Goal: Book appointment/travel/reservation

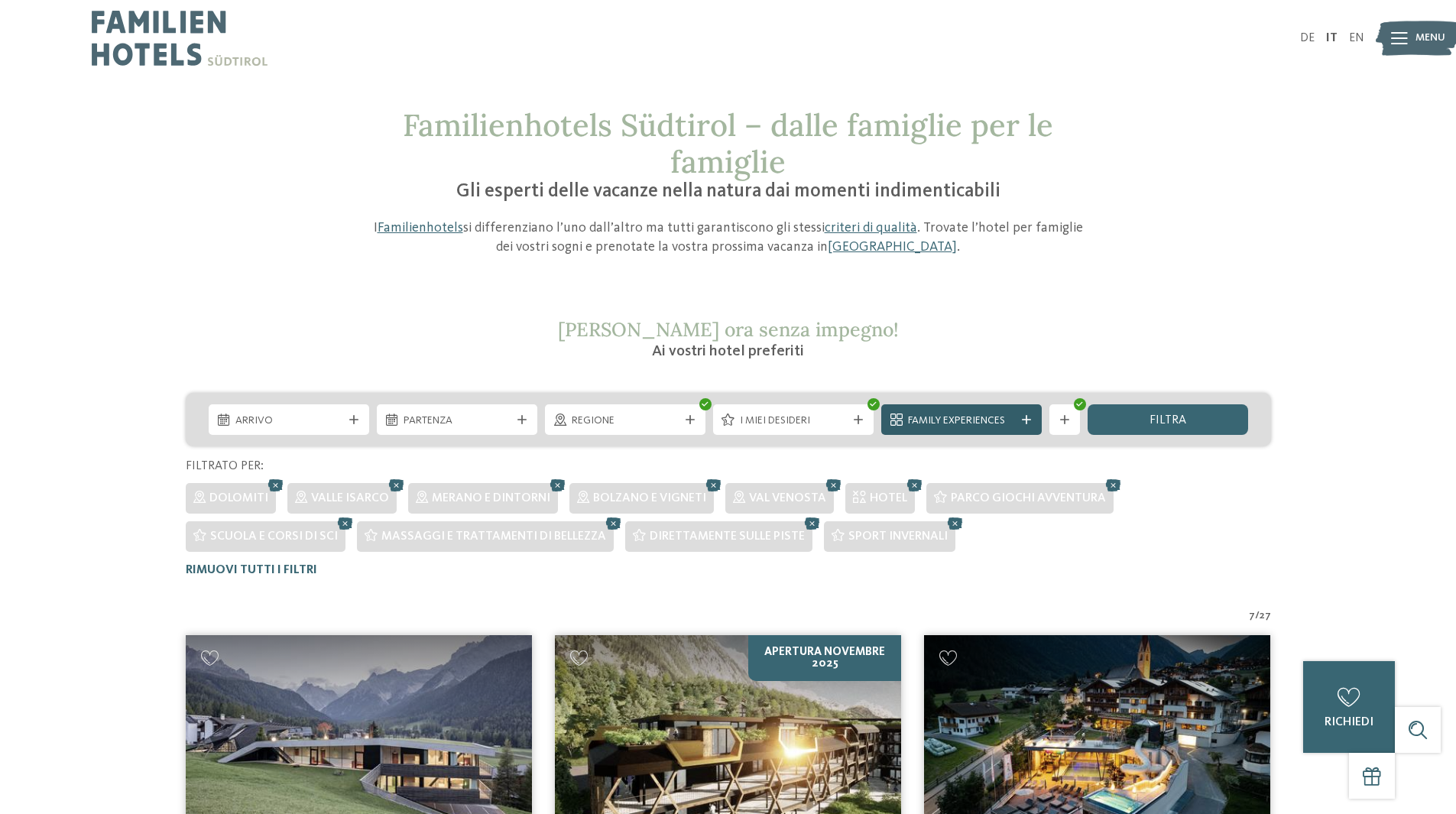
click at [943, 416] on span "Family Experiences" at bounding box center [961, 421] width 107 height 15
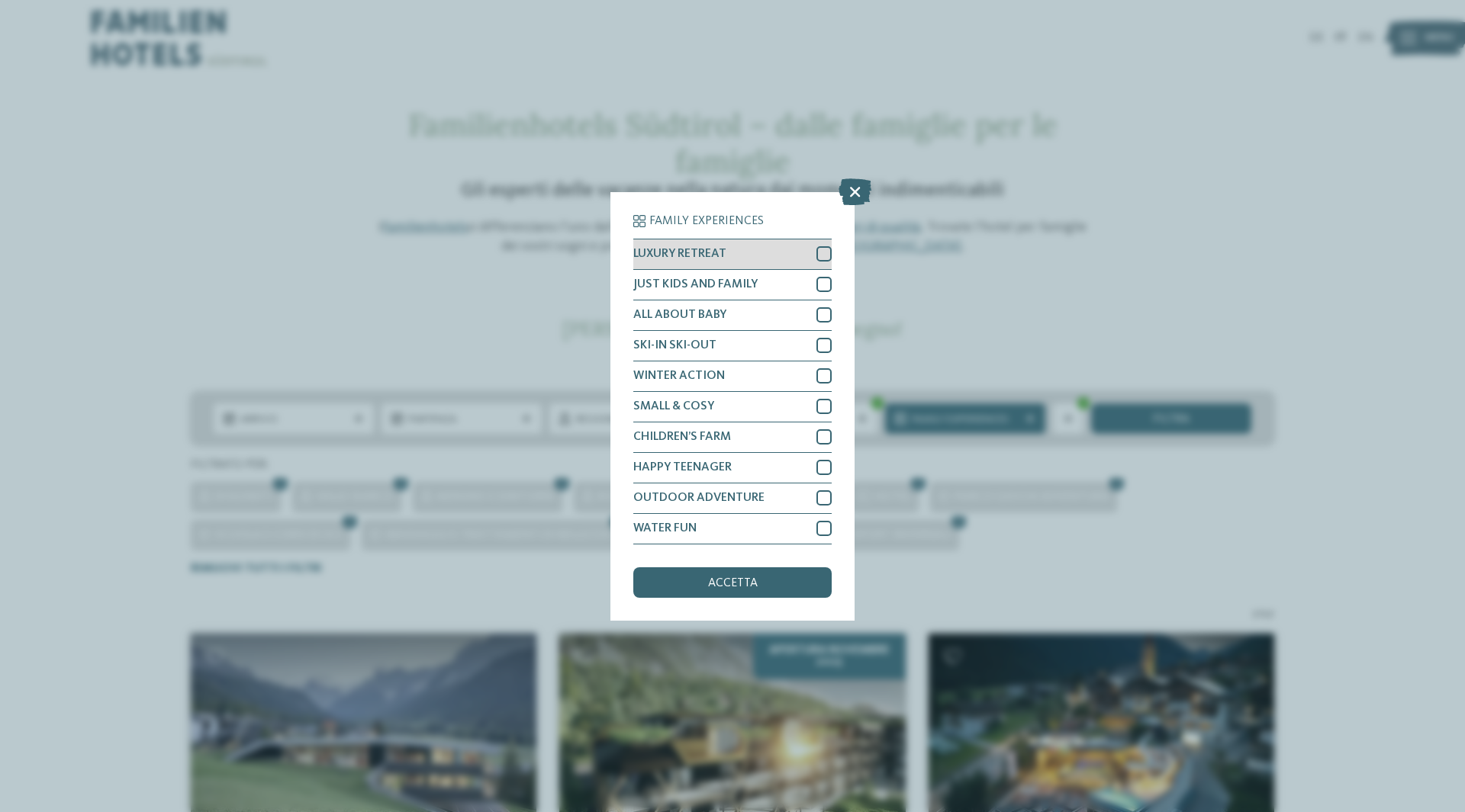
click at [818, 254] on div at bounding box center [824, 254] width 15 height 15
click at [829, 287] on div at bounding box center [824, 285] width 15 height 15
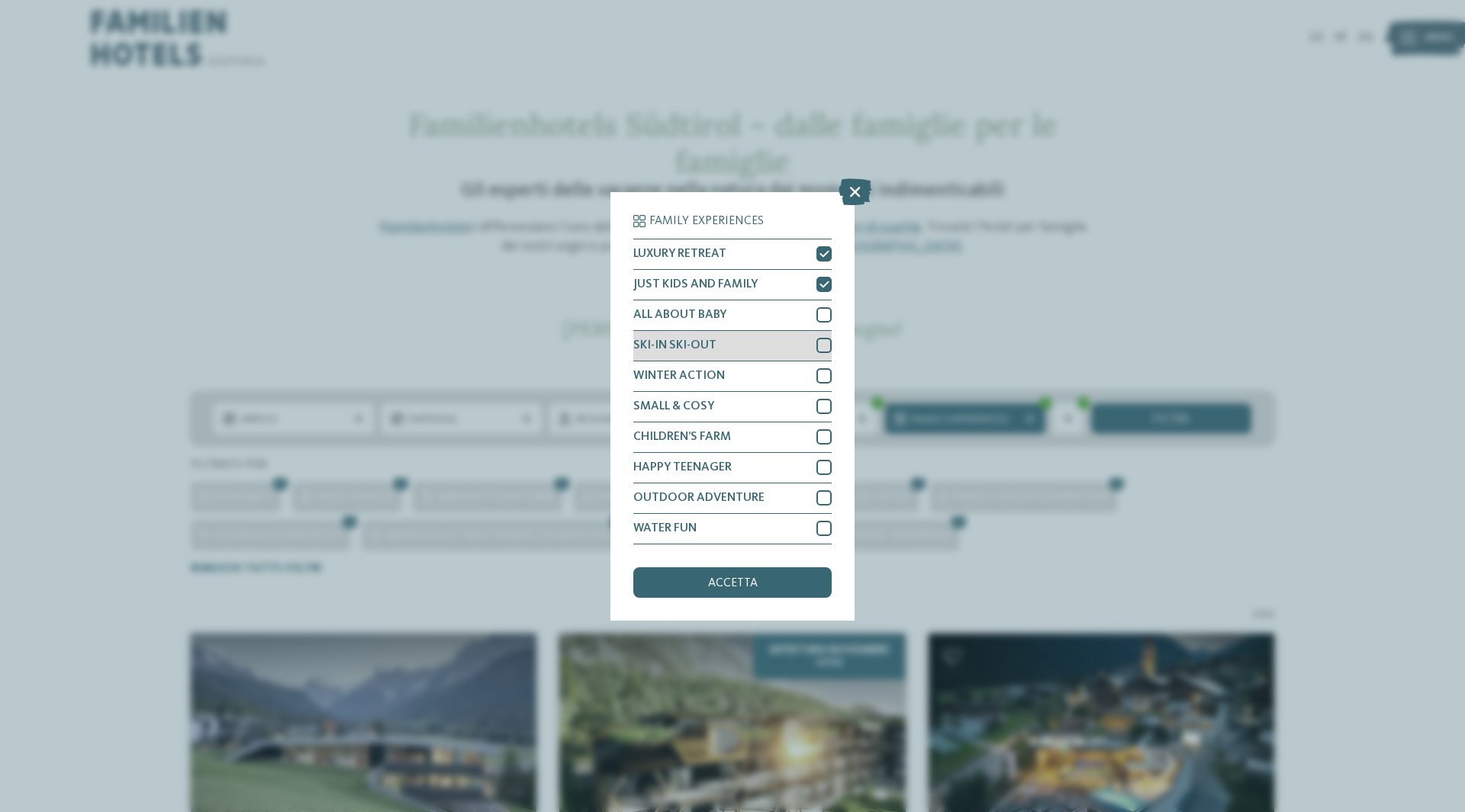
click at [829, 341] on div at bounding box center [824, 345] width 15 height 15
click at [742, 577] on span "accetta" at bounding box center [732, 583] width 50 height 13
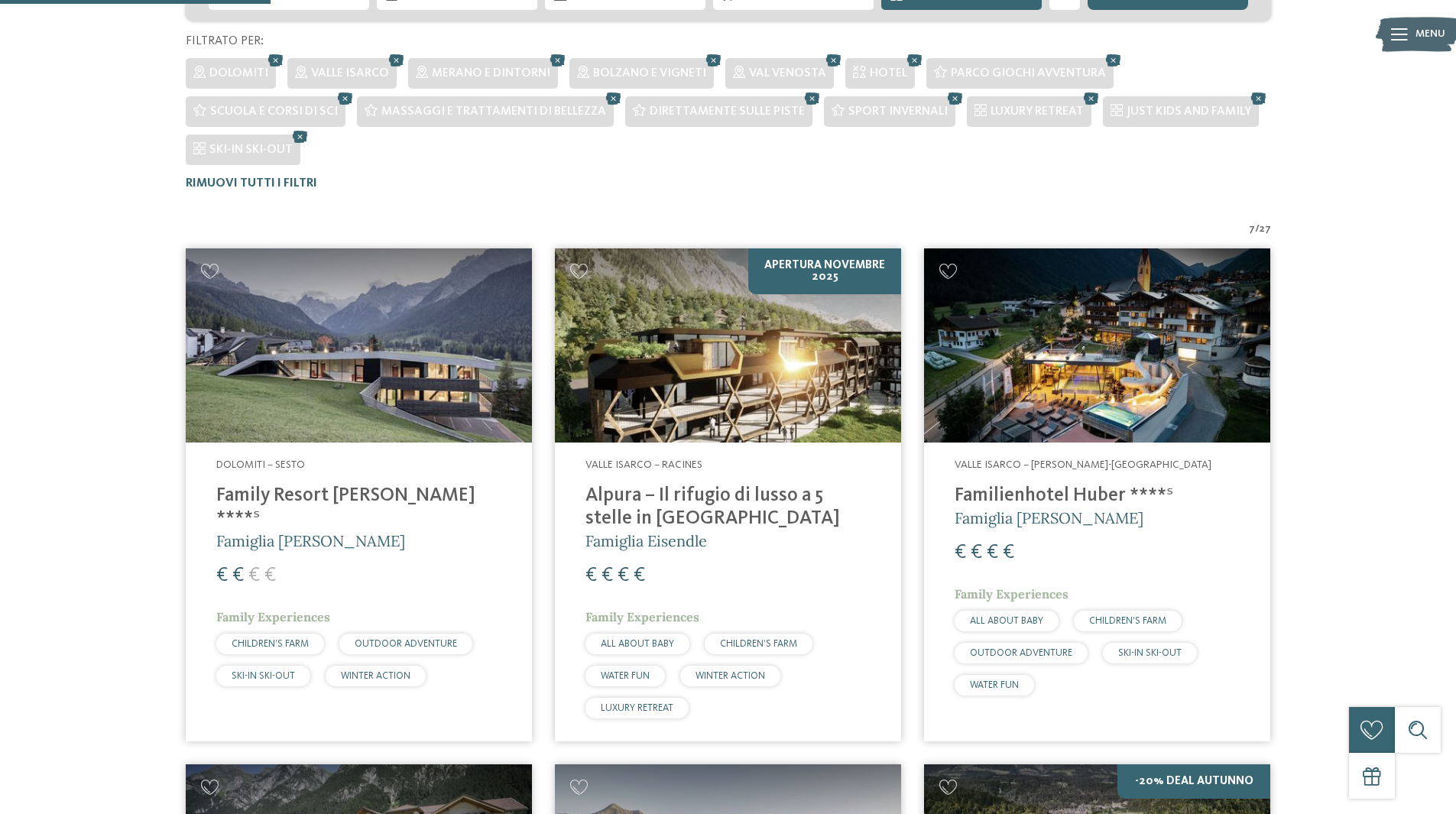
scroll to position [502, 0]
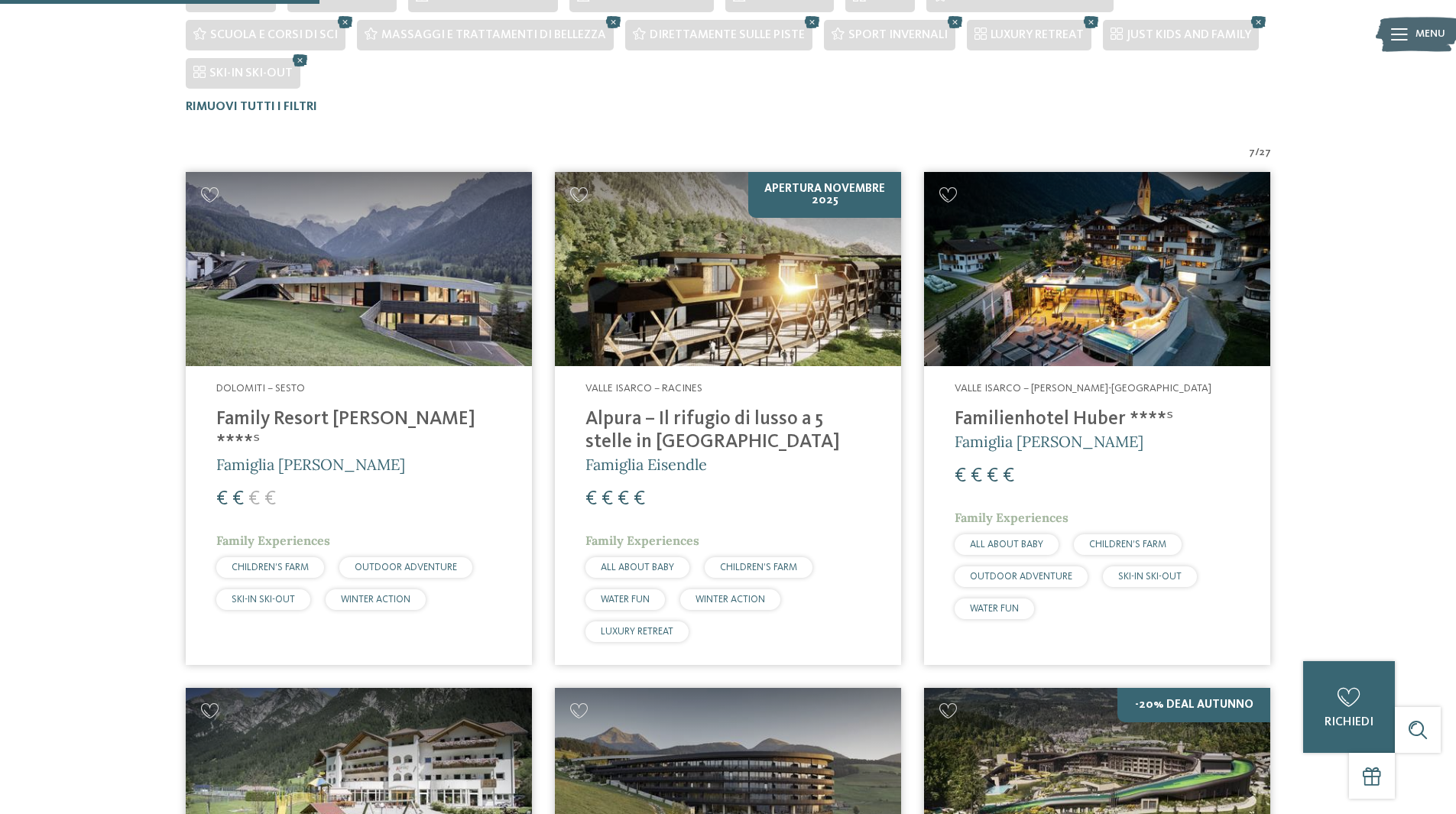
click at [690, 365] on img at bounding box center [727, 269] width 346 height 195
click at [1037, 412] on h4 "Familienhotel Huber ****ˢ" at bounding box center [1097, 420] width 285 height 23
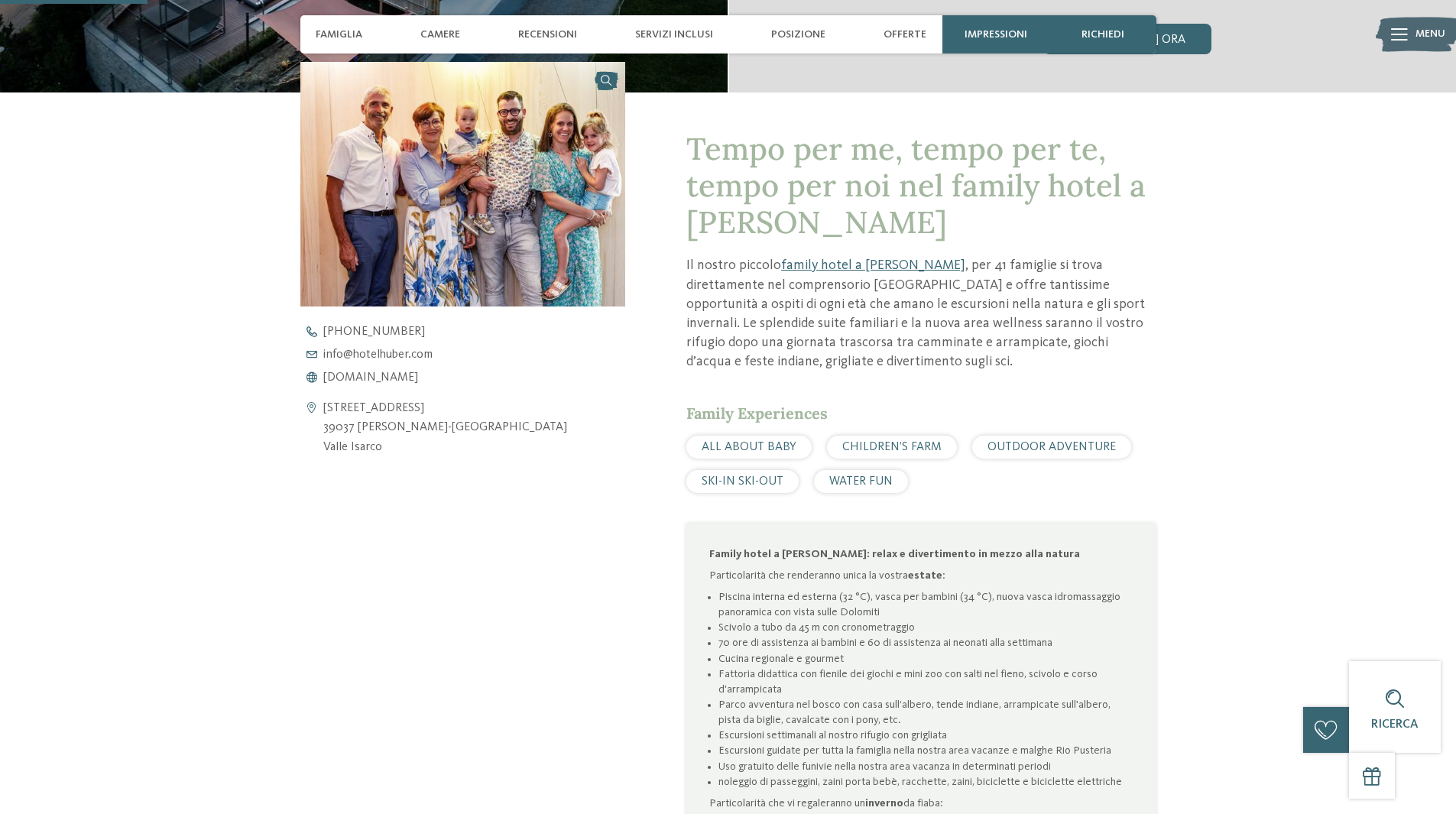
scroll to position [611, 0]
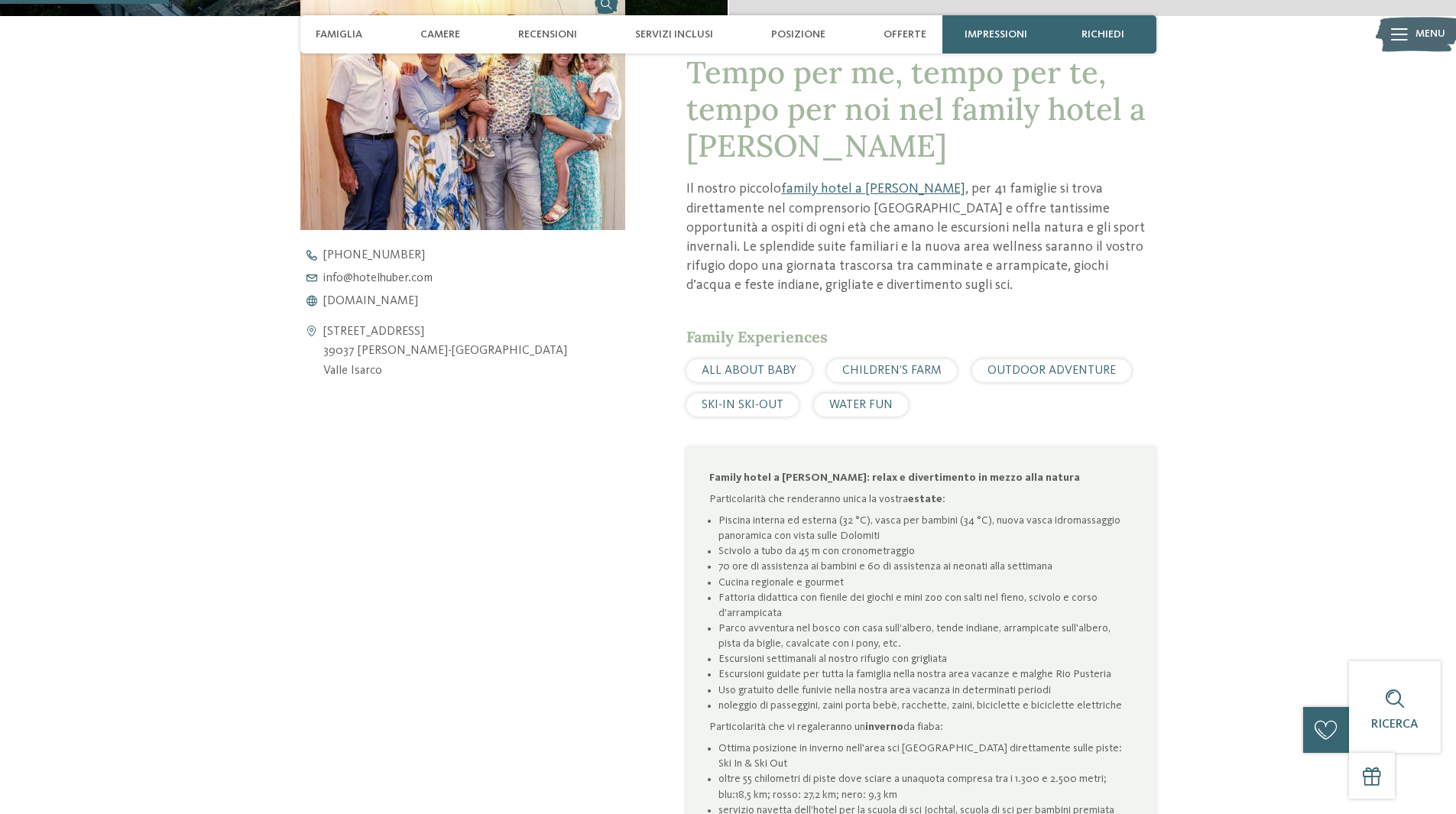
click at [745, 406] on span "SKI-IN SKI-OUT" at bounding box center [742, 405] width 82 height 13
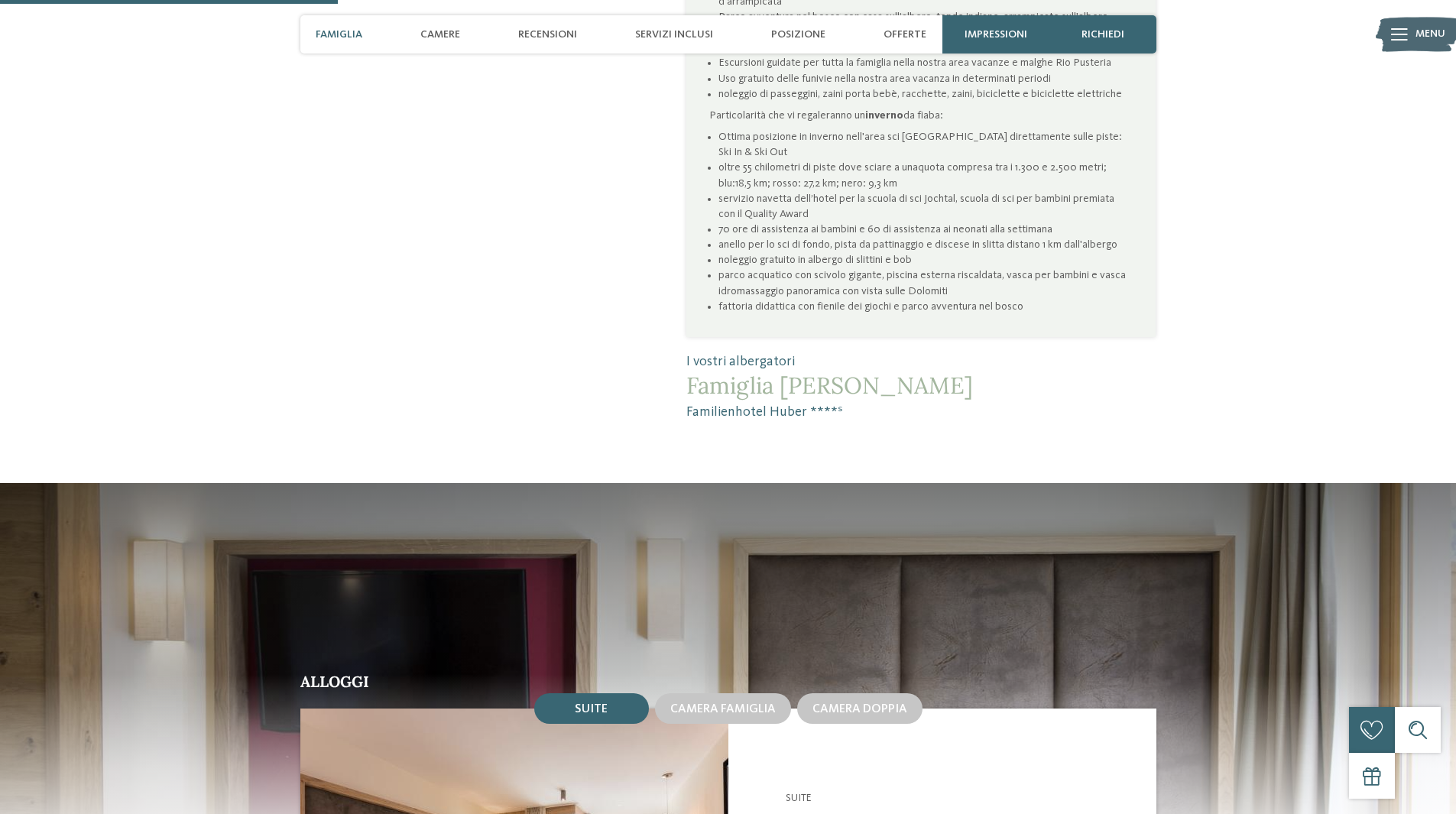
scroll to position [1529, 0]
